Goal: Communication & Community: Answer question/provide support

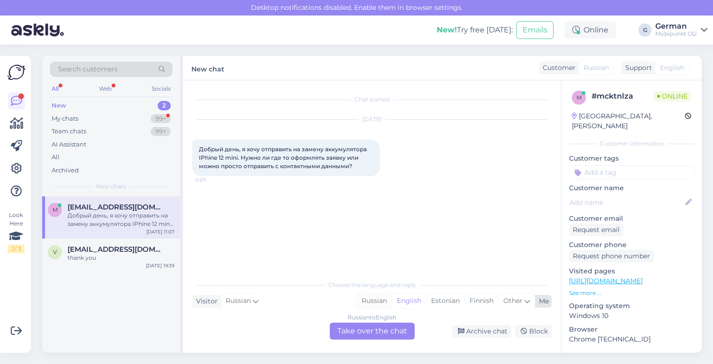
click at [373, 301] on div "Russian" at bounding box center [374, 301] width 35 height 14
click at [359, 330] on div "Russian to Russian Take over the chat" at bounding box center [372, 330] width 85 height 17
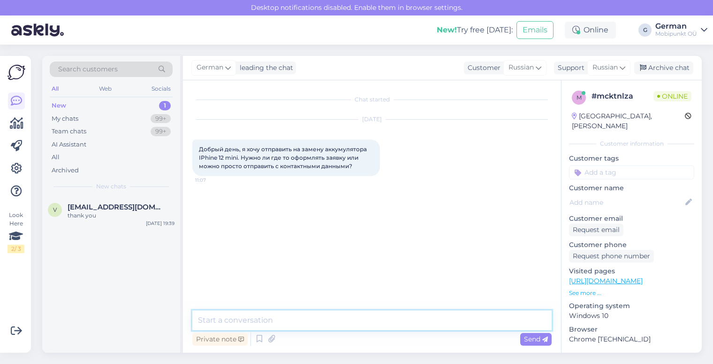
click at [268, 317] on textarea at bounding box center [371, 320] width 359 height 20
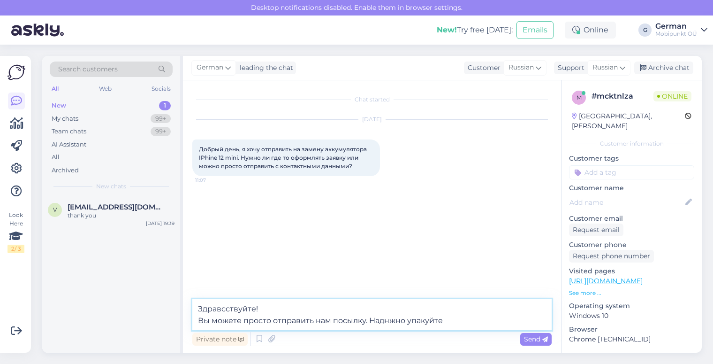
click at [388, 323] on textarea "Здравсствуйте! Вы можете просто отправить нам посылку. Наднжно упакуйте" at bounding box center [371, 314] width 359 height 31
click at [453, 323] on textarea "Здравсствуйте! Вы можете просто отправить нам посылку. Надёжно упакуйте" at bounding box center [371, 314] width 359 height 31
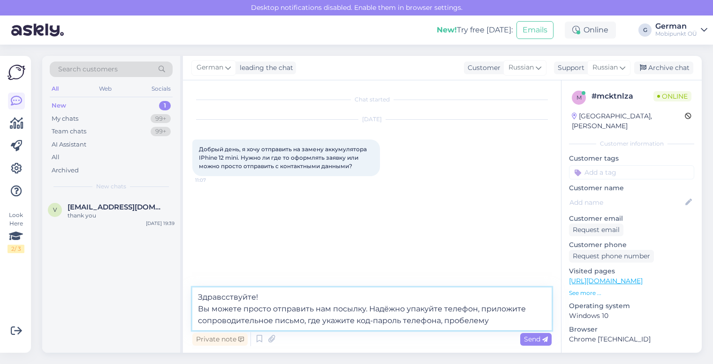
click at [465, 319] on textarea "Здравсствуйте! Вы можете просто отправить нам посылку. Надёжно упакуйте телефон…" at bounding box center [371, 308] width 359 height 43
click at [468, 319] on textarea "Здравсствуйте! Вы можете просто отправить нам посылку. Надёжно упакуйте телефон…" at bounding box center [371, 308] width 359 height 43
click at [513, 325] on textarea "Здравсствуйте! Вы можете просто отправить нам посылку. Надёжно упакуйте телефон…" at bounding box center [371, 308] width 359 height 43
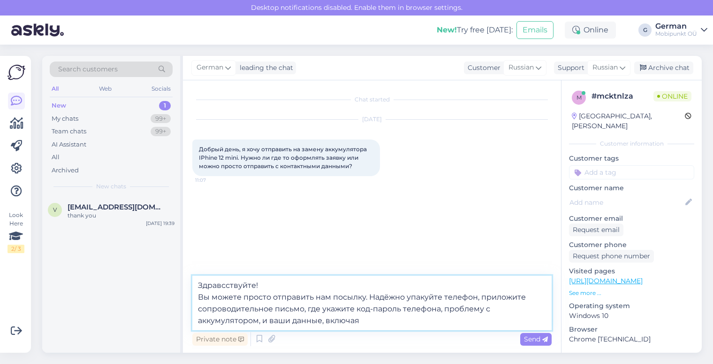
click at [269, 318] on textarea "Здравсствуйте! Вы можете просто отправить нам посылку. Надёжно упакуйте телефон…" at bounding box center [371, 302] width 359 height 54
click at [380, 320] on textarea "Здравсствуйте! Вы можете просто отправить нам посылку. Надёжно упакуйте телефон…" at bounding box center [371, 302] width 359 height 54
click at [359, 322] on textarea "Здравсствуйте! Вы можете просто отправить нам посылку. Надёжно упакуйте телефон…" at bounding box center [371, 302] width 359 height 54
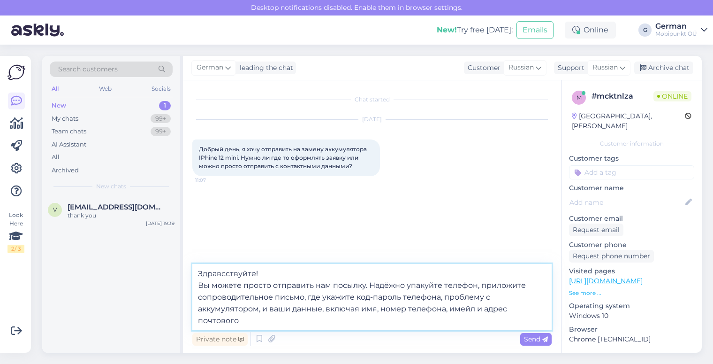
click at [246, 323] on textarea "Здравсствуйте! Вы можете просто отправить нам посылку. Надёжно упакуйте телефон…" at bounding box center [371, 297] width 359 height 66
click at [285, 318] on textarea "Здравсствуйте! Вы можете просто отправить нам посылку. Надёжно упакуйте телефон…" at bounding box center [371, 297] width 359 height 66
click at [341, 321] on textarea "Здравсствуйте! Вы можете просто отправить нам посылку. Надёжно упакуйте телефон…" at bounding box center [371, 297] width 359 height 66
click at [371, 323] on textarea "Здравсствуйте! Вы можете просто отправить нам посылку. Надёжно упакуйте телефон…" at bounding box center [371, 297] width 359 height 66
click at [312, 320] on textarea "Здравсствуйте! Вы можете просто отправить нам посылку. Надёжно упакуйте телефон…" at bounding box center [371, 297] width 359 height 66
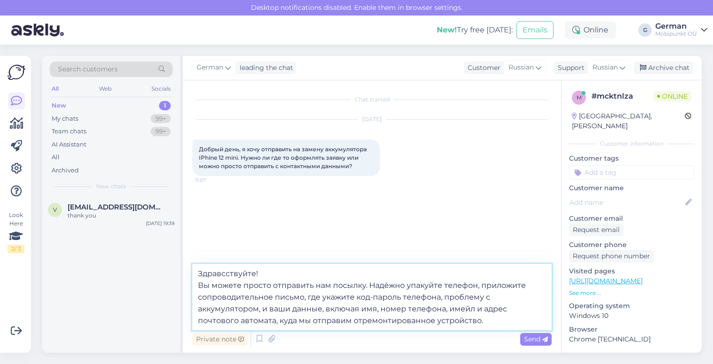
click at [488, 320] on textarea "Здравсствуйте! Вы можете просто отправить нам посылку. Надёжно упакуйте телефон…" at bounding box center [371, 297] width 359 height 66
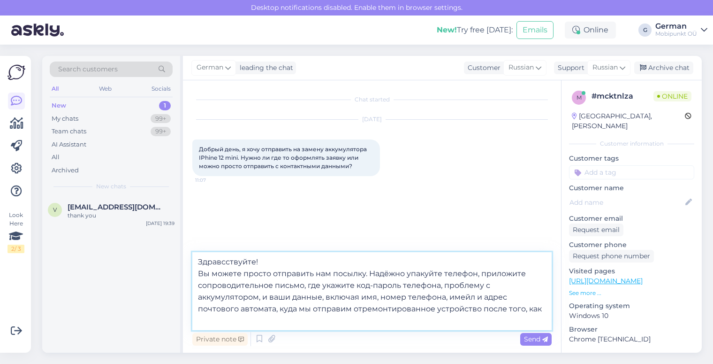
drag, startPoint x: 433, startPoint y: 311, endPoint x: 352, endPoint y: 307, distance: 81.3
click at [352, 307] on textarea "Здравсствуйте! Вы можете просто отправить нам посылку. Надёжно упакуйте телефон…" at bounding box center [371, 291] width 359 height 78
click at [544, 311] on textarea "Здравсствуйте! Вы можете просто отправить нам посылку. Надёжно упакуйте телефон…" at bounding box center [371, 291] width 359 height 78
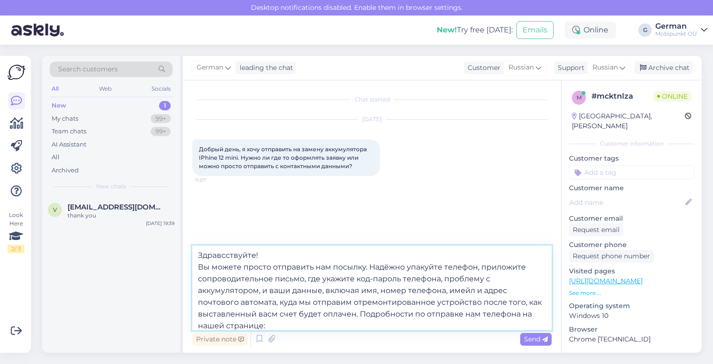
scroll to position [12, 0]
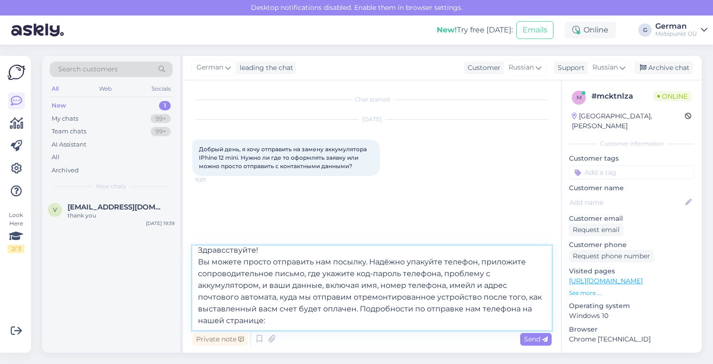
paste textarea "[URL][DOMAIN_NAME]"
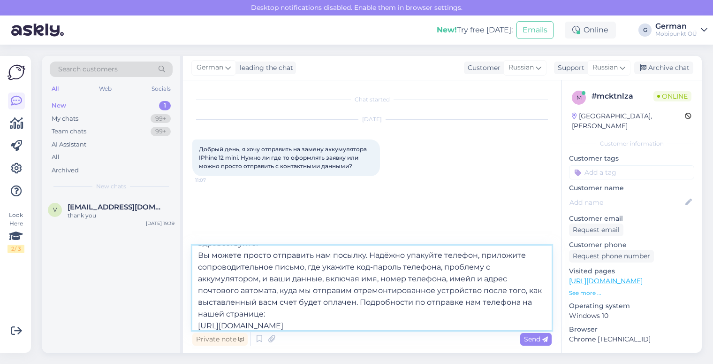
scroll to position [17, 0]
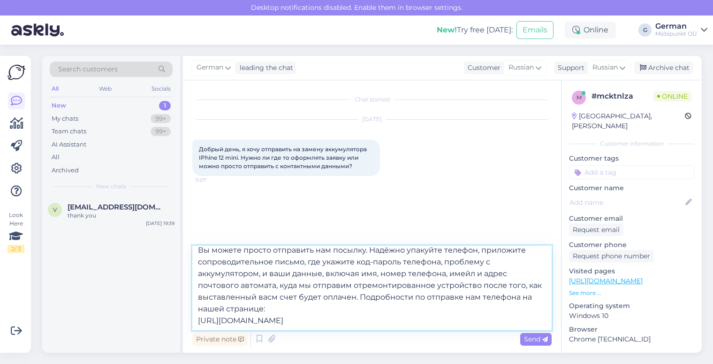
click at [283, 295] on textarea "Здравсствуйте! Вы можете просто отправить нам посылку. Надёжно упакуйте телефон…" at bounding box center [371, 287] width 359 height 84
click at [285, 296] on textarea "Здравсствуйте! Вы можете просто отправить нам посылку. Надёжно упакуйте телефон…" at bounding box center [371, 287] width 359 height 84
click at [484, 283] on textarea "Здравсствуйте! Вы можете просто отправить нам посылку. Надёжно упакуйте телефон…" at bounding box center [371, 287] width 359 height 84
click at [481, 284] on textarea "Здравсствуйте! Вы можете просто отправить нам посылку. Надёжно упакуйте телефон…" at bounding box center [371, 287] width 359 height 84
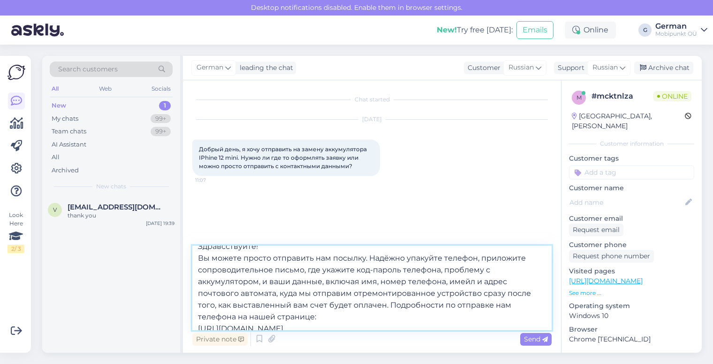
scroll to position [8, 0]
click at [389, 305] on textarea "Здравсствуйте! Вы можете просто отправить нам посылку. Надёжно упакуйте телефон…" at bounding box center [371, 287] width 359 height 84
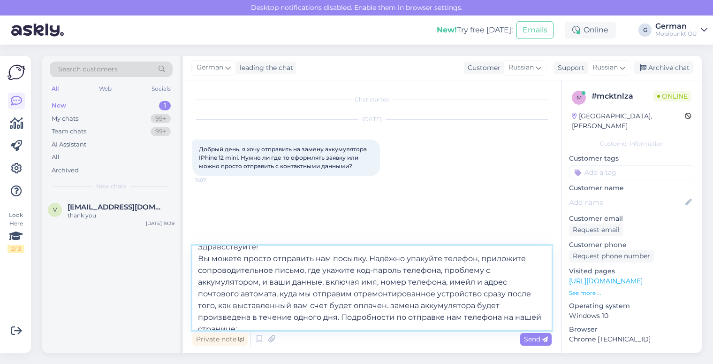
scroll to position [22, 0]
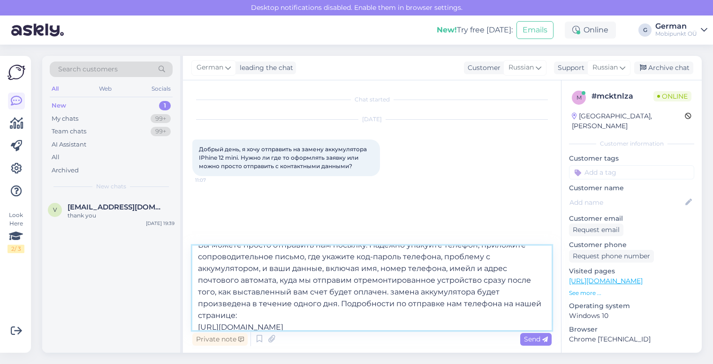
click at [391, 289] on textarea "Здравсствуйте! Вы можете просто отправить нам посылку. Надёжно упакуйте телефон…" at bounding box center [371, 287] width 359 height 84
click at [337, 302] on textarea "Здравсствуйте! Вы можете просто отправить нам посылку. Надёжно упакуйте телефон…" at bounding box center [371, 287] width 359 height 84
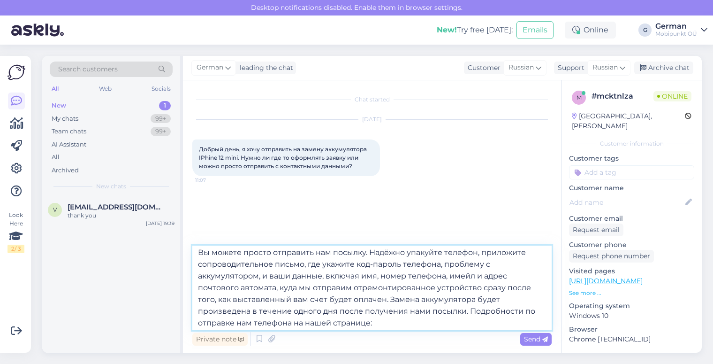
scroll to position [20, 0]
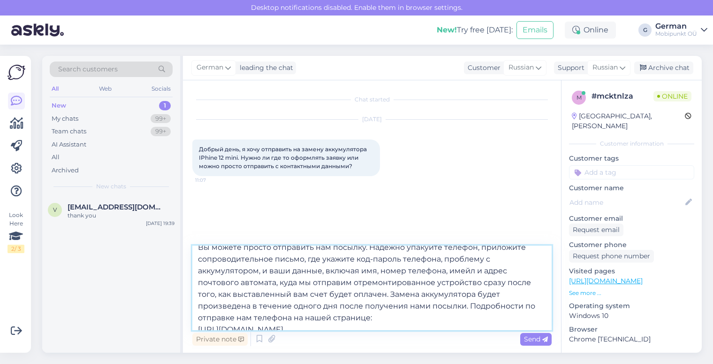
click at [474, 271] on textarea "Здравсствуйте! Вы можете просто отправить нам посылку. Надёжно упакуйте телефон…" at bounding box center [371, 287] width 359 height 84
click at [480, 270] on textarea "Здравсствуйте! Вы можете просто отправить нам посылку. Надёжно упакуйте телефон…" at bounding box center [371, 287] width 359 height 84
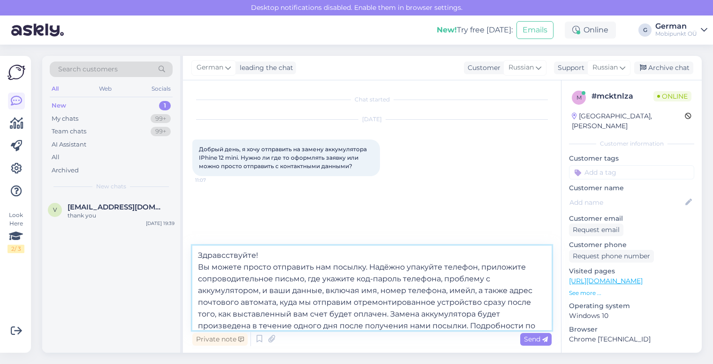
scroll to position [29, 0]
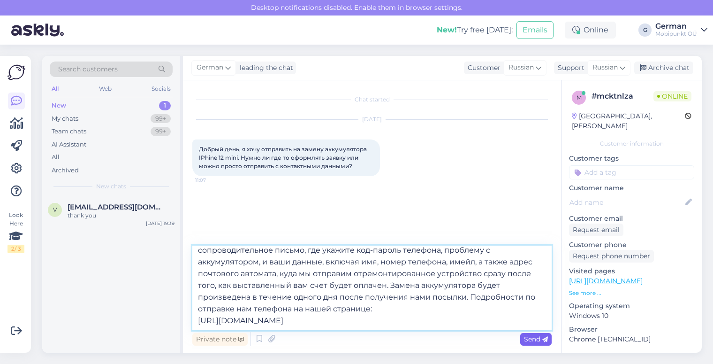
type textarea "Здравсствуйте! Вы можете просто отправить нам посылку. Надёжно упакуйте телефон…"
click at [530, 336] on span "Send" at bounding box center [536, 338] width 24 height 8
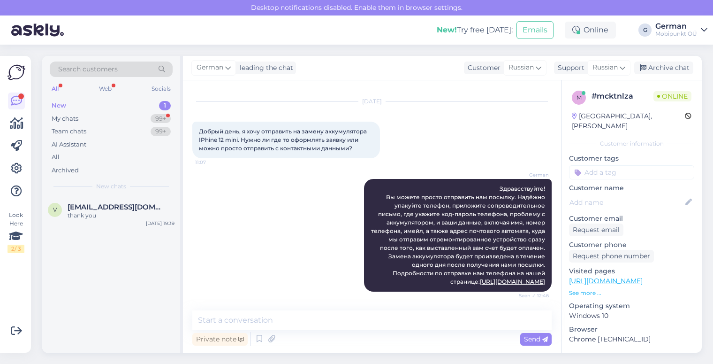
scroll to position [58, 0]
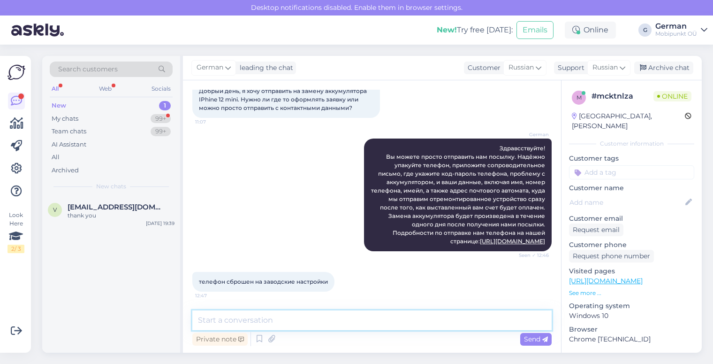
click at [253, 324] on textarea at bounding box center [371, 320] width 359 height 20
type textarea "Тогда всё еще проще."
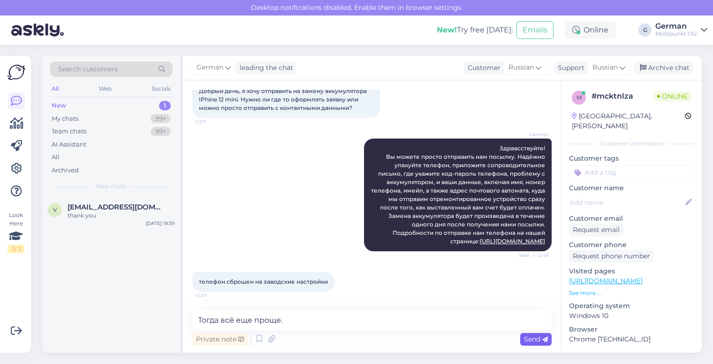
click at [529, 338] on span "Send" at bounding box center [536, 338] width 24 height 8
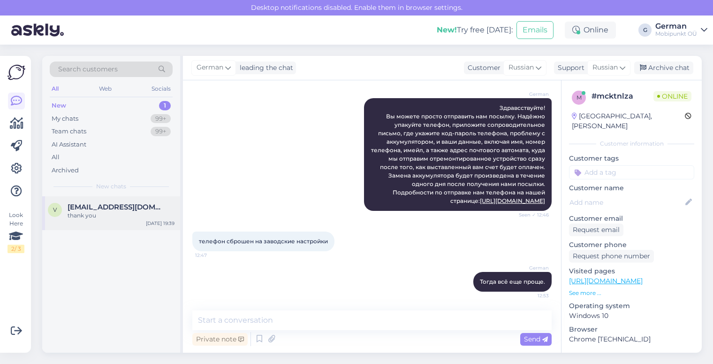
click at [131, 212] on div "thank you" at bounding box center [121, 215] width 107 height 8
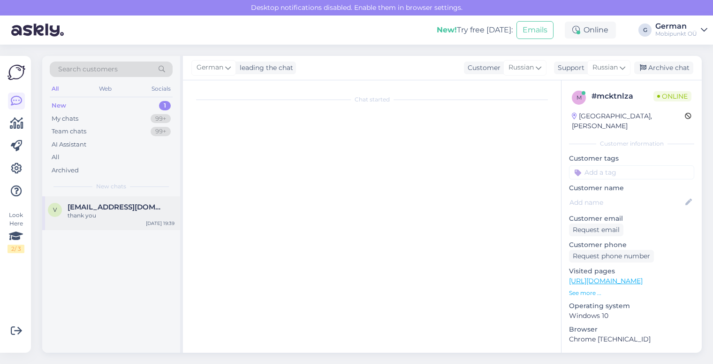
scroll to position [0, 0]
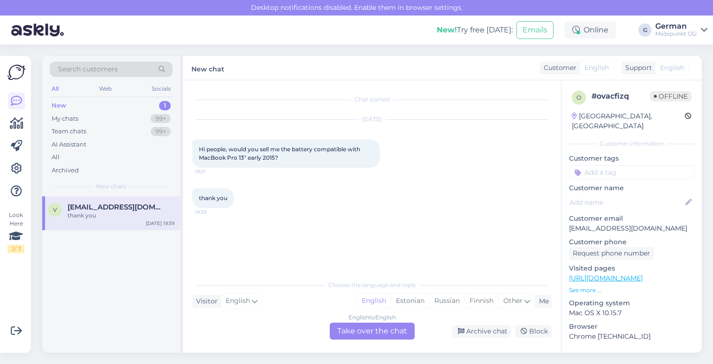
click at [59, 106] on div "New" at bounding box center [59, 105] width 15 height 9
click at [76, 122] on div "My chats" at bounding box center [65, 118] width 27 height 9
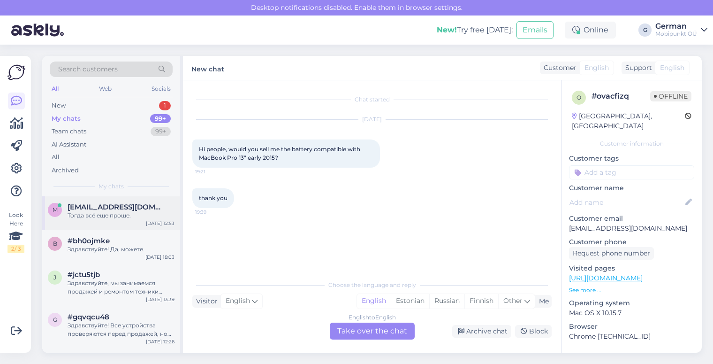
click at [122, 208] on span "[EMAIL_ADDRESS][DOMAIN_NAME]" at bounding box center [117, 207] width 98 height 8
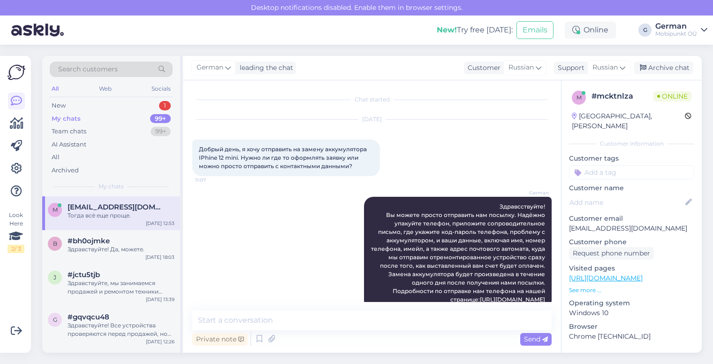
scroll to position [99, 0]
